Goal: Find specific page/section: Find specific page/section

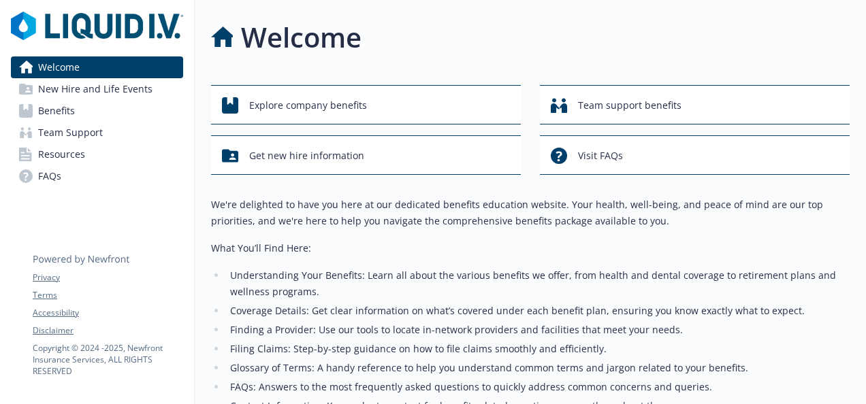
click at [74, 116] on span "Benefits" at bounding box center [56, 111] width 37 height 22
